Goal: Find specific page/section: Find specific page/section

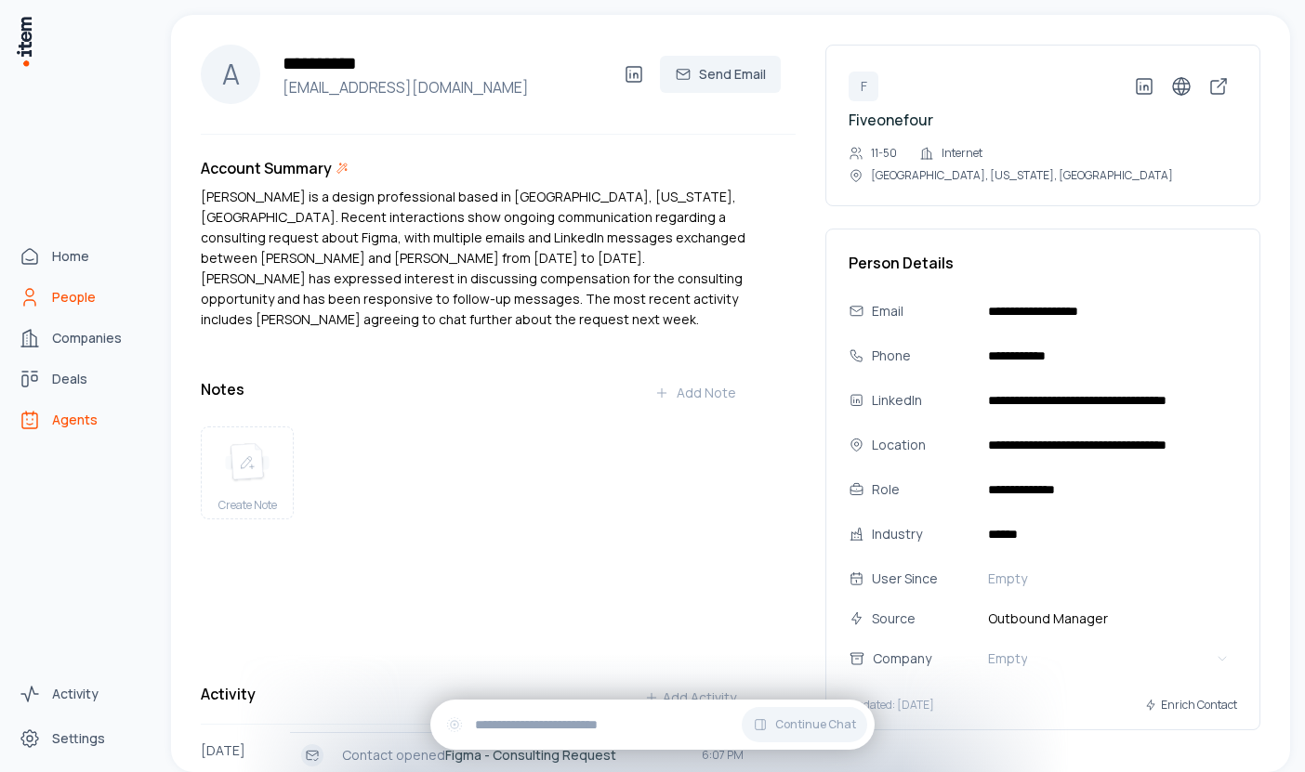
click at [85, 415] on span "Agents" at bounding box center [75, 420] width 46 height 19
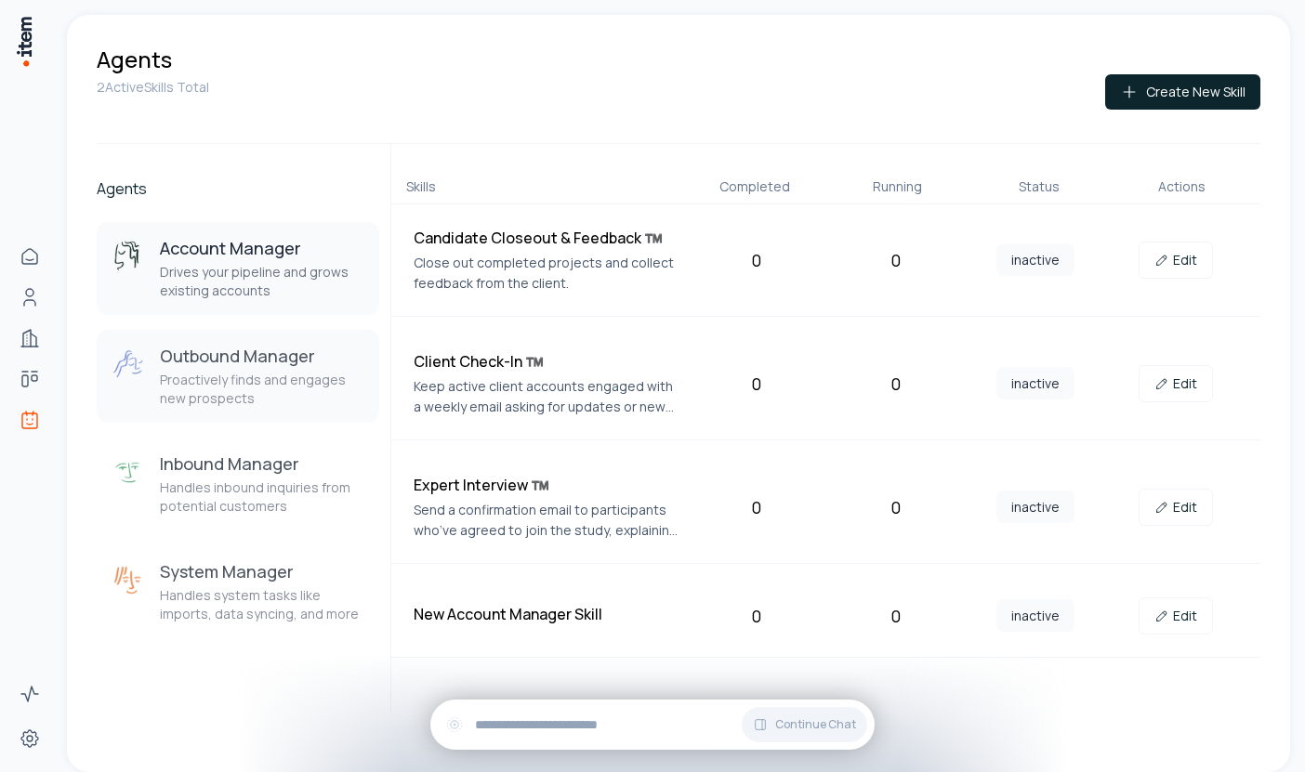
click at [251, 376] on p "Proactively finds and engages new prospects" at bounding box center [262, 389] width 204 height 37
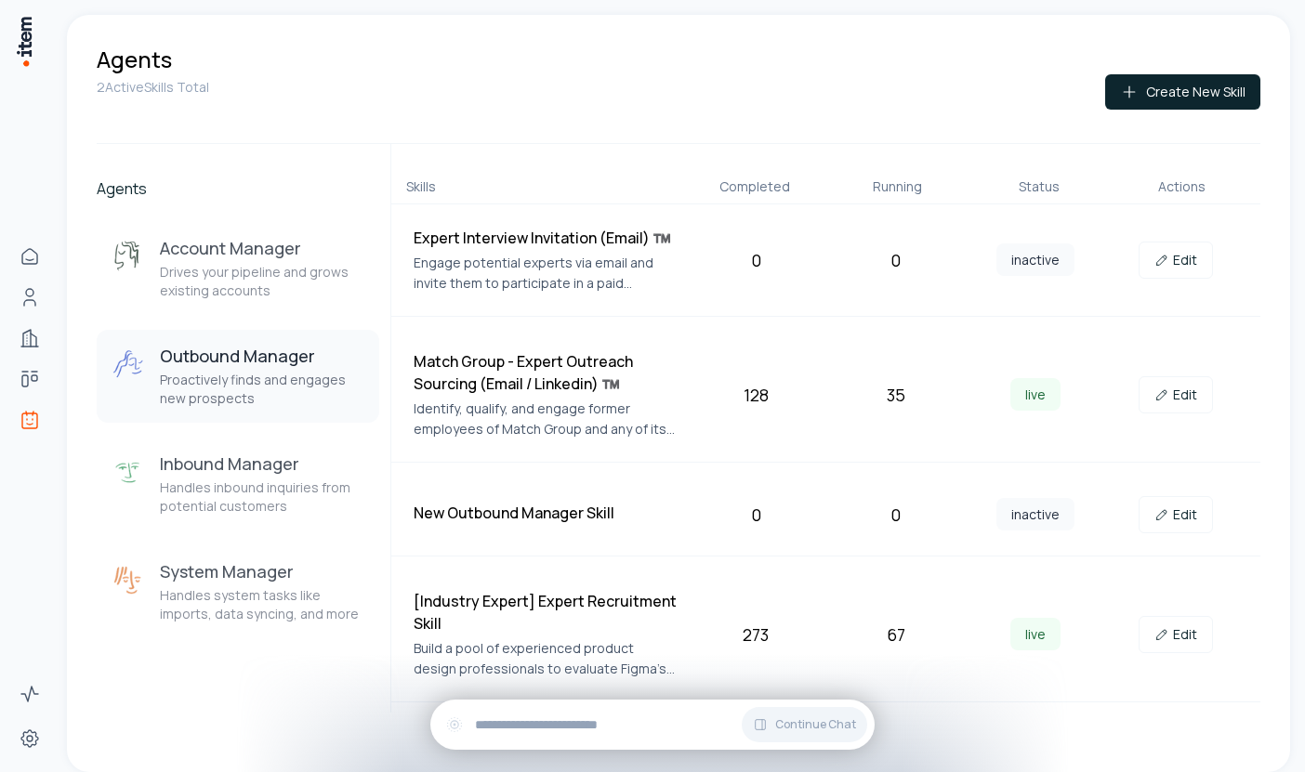
click at [1087, 613] on div "[Industry Expert] Expert Recruitment Skill Build a pool of experienced product …" at bounding box center [825, 635] width 869 height 135
click at [642, 635] on div "[Industry Expert] Expert Recruitment Skill Build a pool of experienced product …" at bounding box center [545, 634] width 265 height 89
click at [645, 649] on p "Build a pool of experienced product design professionals to evaluate Figma's co…" at bounding box center [545, 658] width 265 height 41
click at [1177, 631] on link "Edit" at bounding box center [1175, 634] width 74 height 37
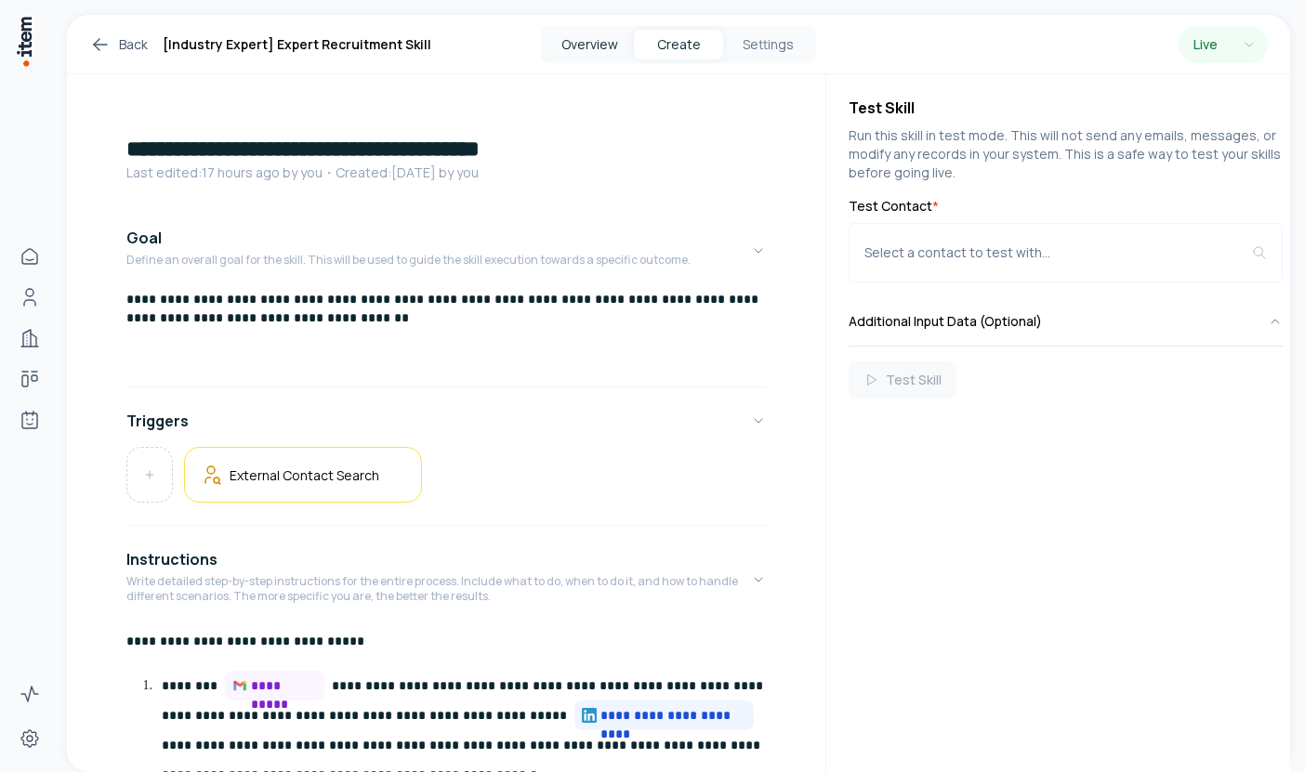
click at [597, 32] on button "Overview" at bounding box center [588, 45] width 89 height 30
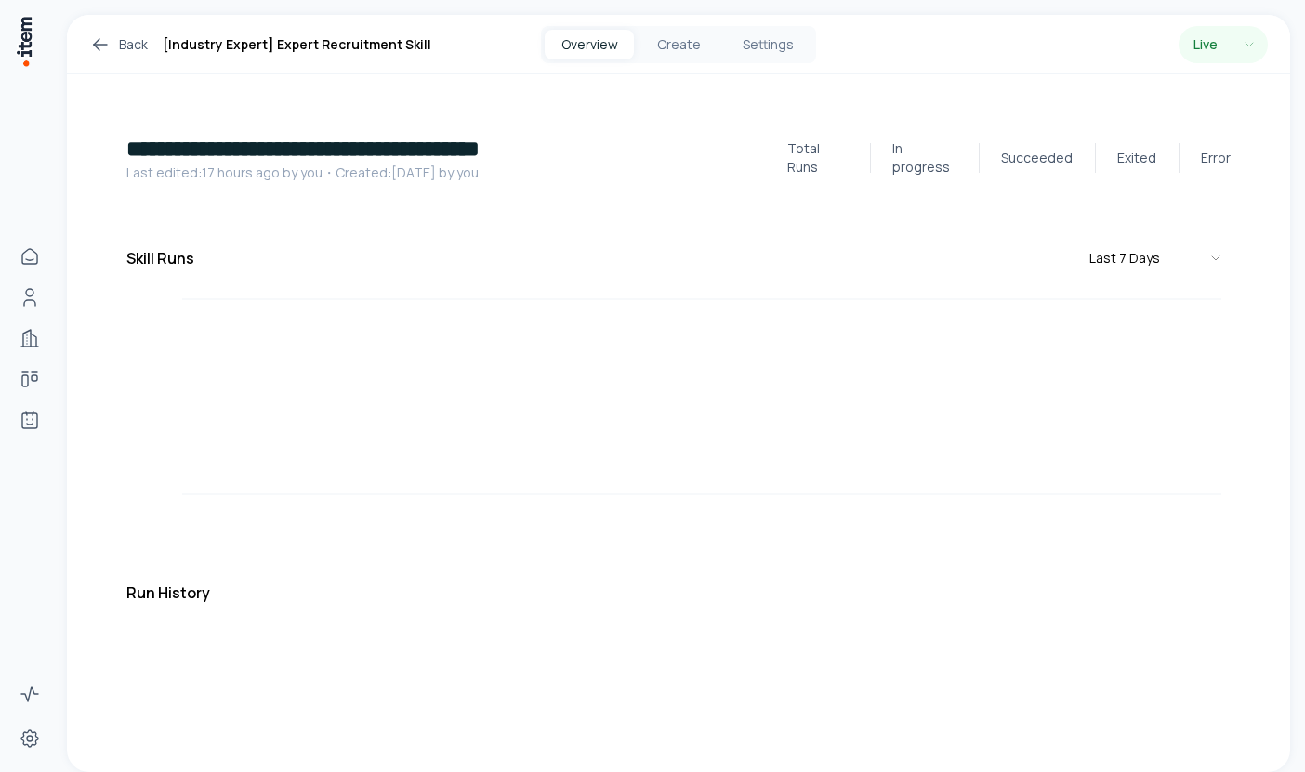
click at [578, 37] on button "Overview" at bounding box center [588, 45] width 89 height 30
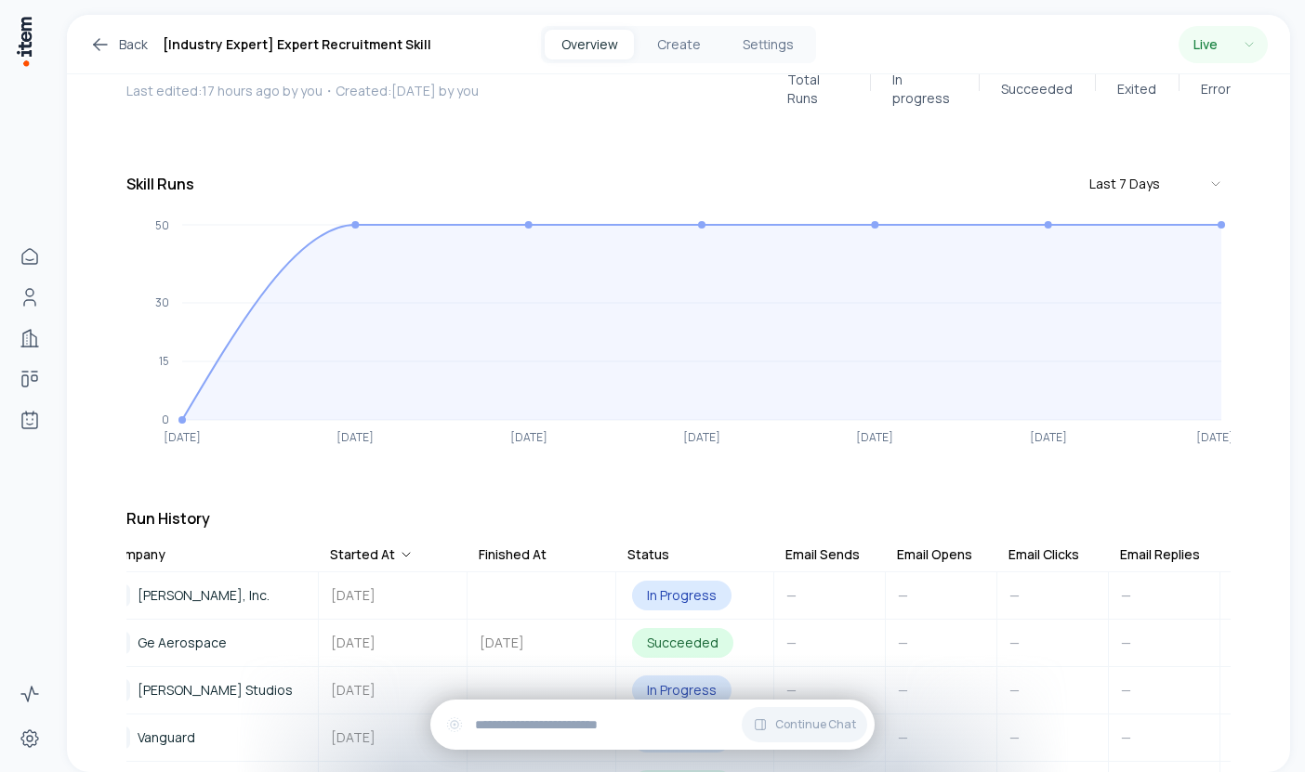
scroll to position [0, 571]
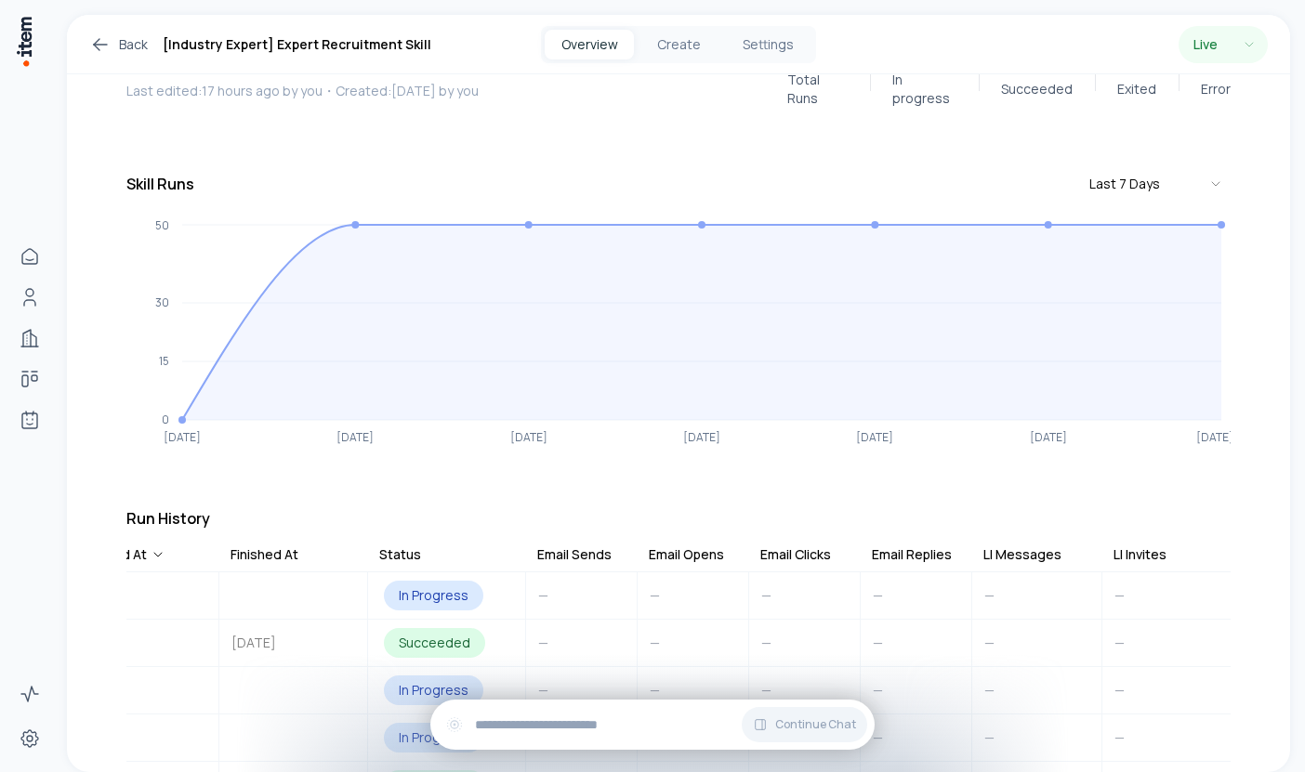
click at [1030, 545] on div "LI Messages" at bounding box center [1022, 554] width 78 height 19
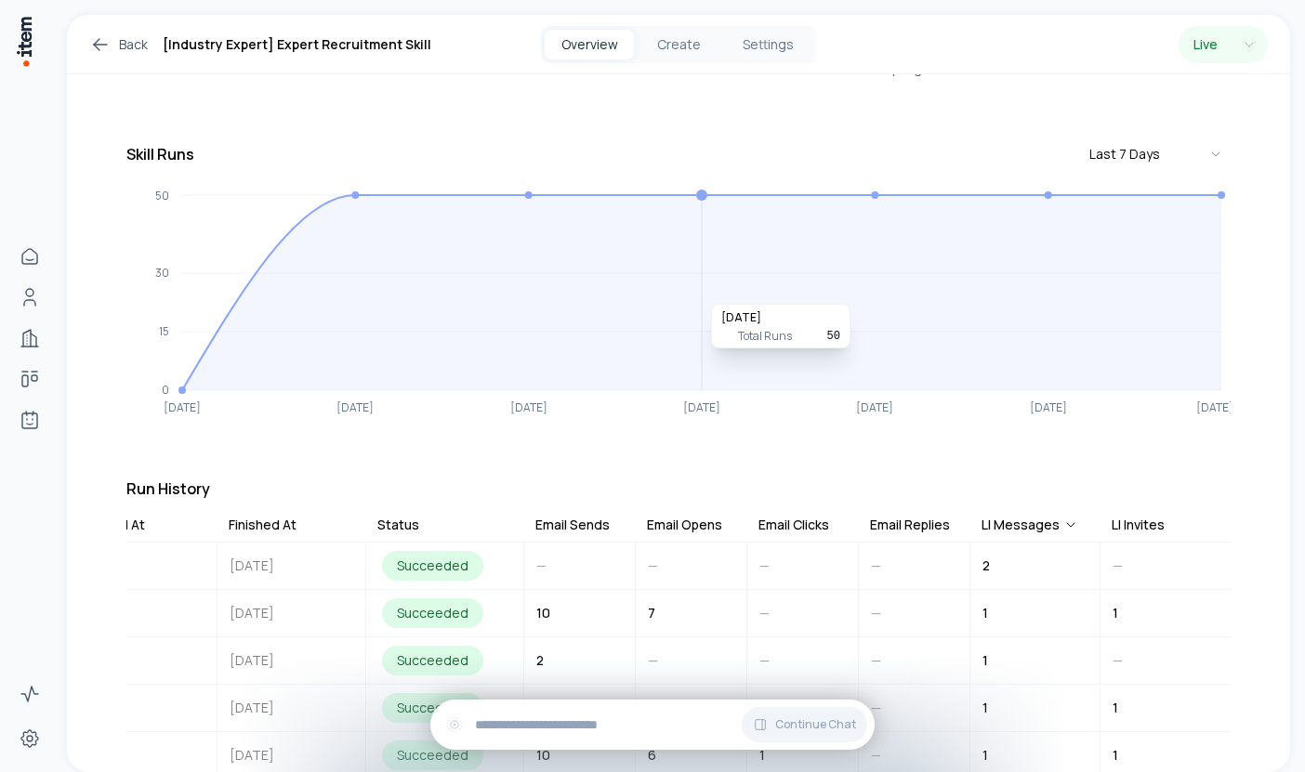
scroll to position [0, 0]
